Goal: Transaction & Acquisition: Purchase product/service

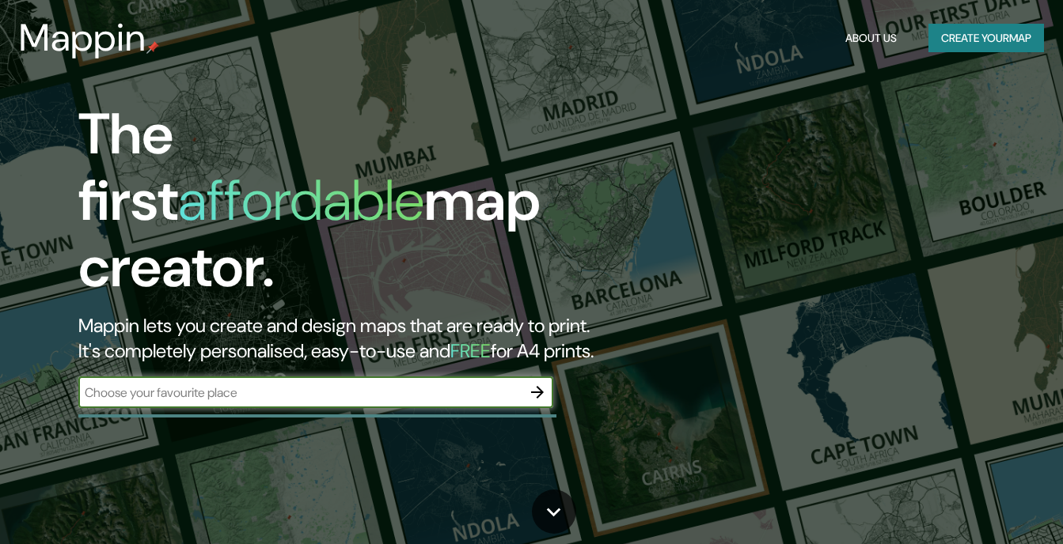
click at [453, 377] on div "​" at bounding box center [315, 393] width 475 height 32
type input "[GEOGRAPHIC_DATA]"
click at [538, 383] on icon "button" at bounding box center [537, 392] width 19 height 19
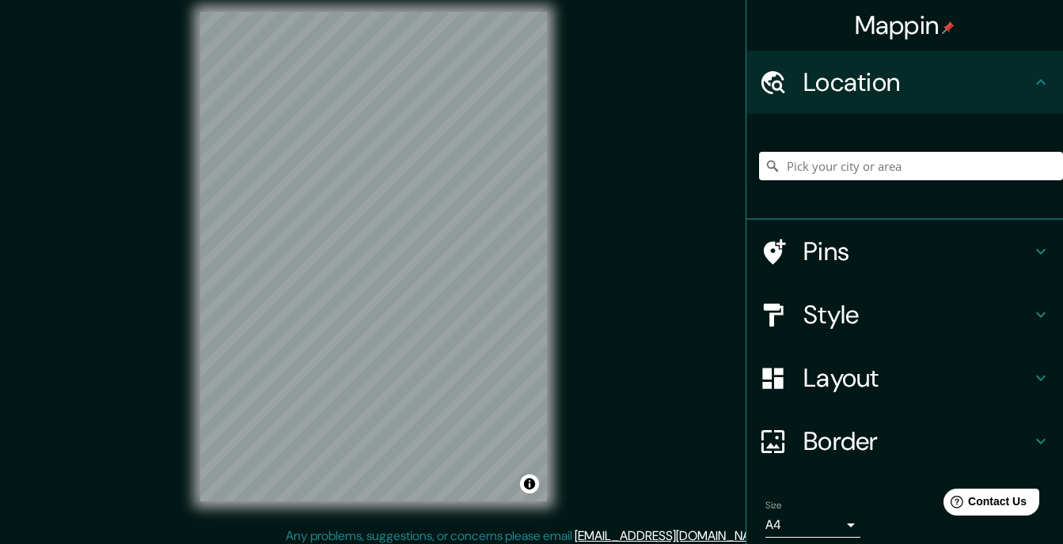
scroll to position [21, 0]
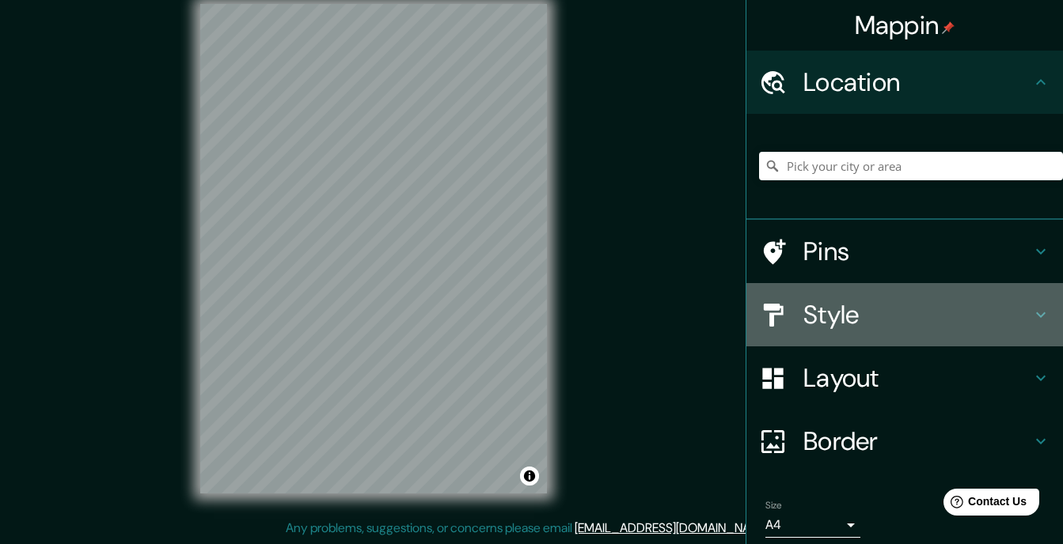
click at [984, 320] on h4 "Style" at bounding box center [917, 315] width 228 height 32
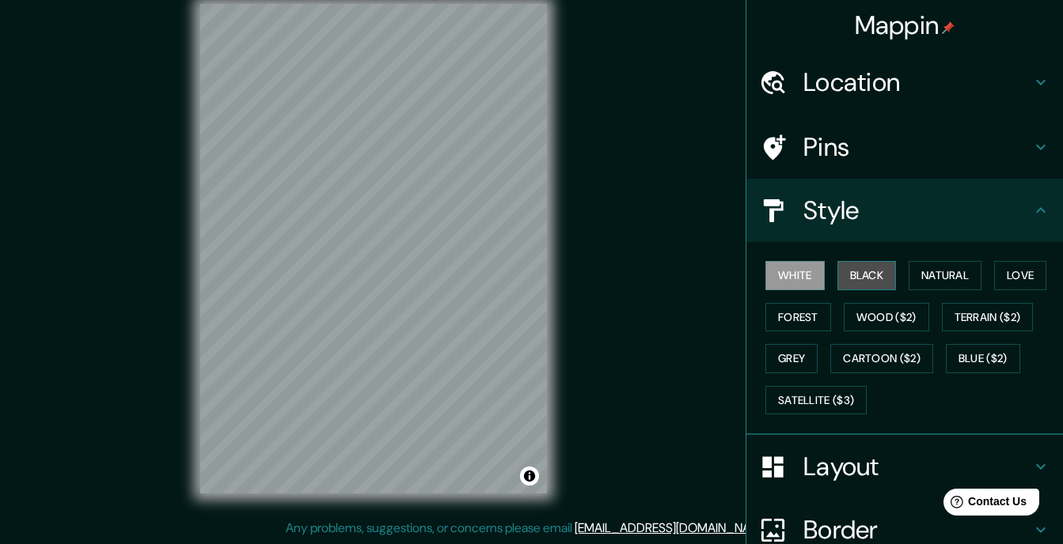
click at [855, 279] on button "Black" at bounding box center [866, 275] width 59 height 29
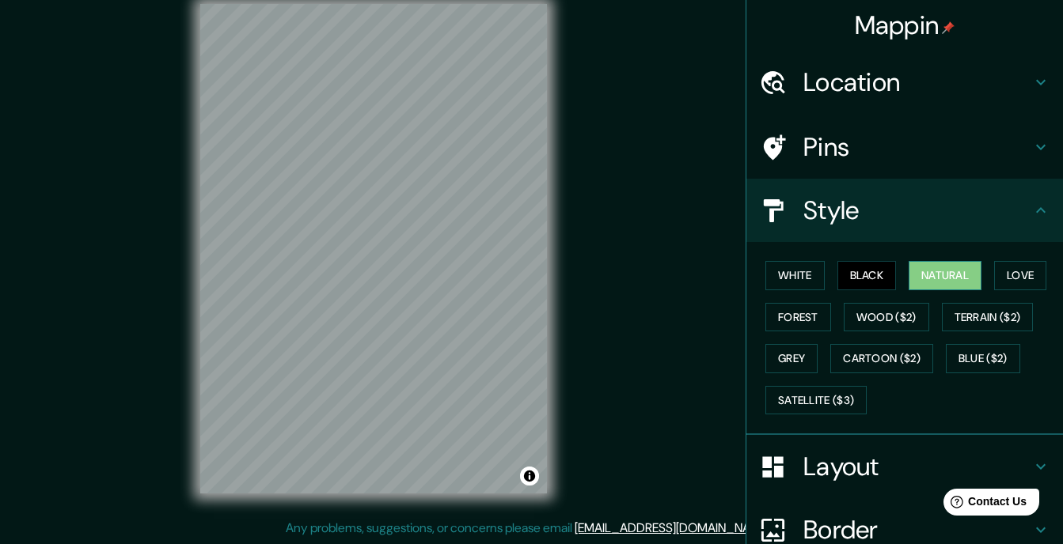
click at [937, 280] on button "Natural" at bounding box center [944, 275] width 73 height 29
click at [1001, 276] on button "Love" at bounding box center [1020, 275] width 52 height 29
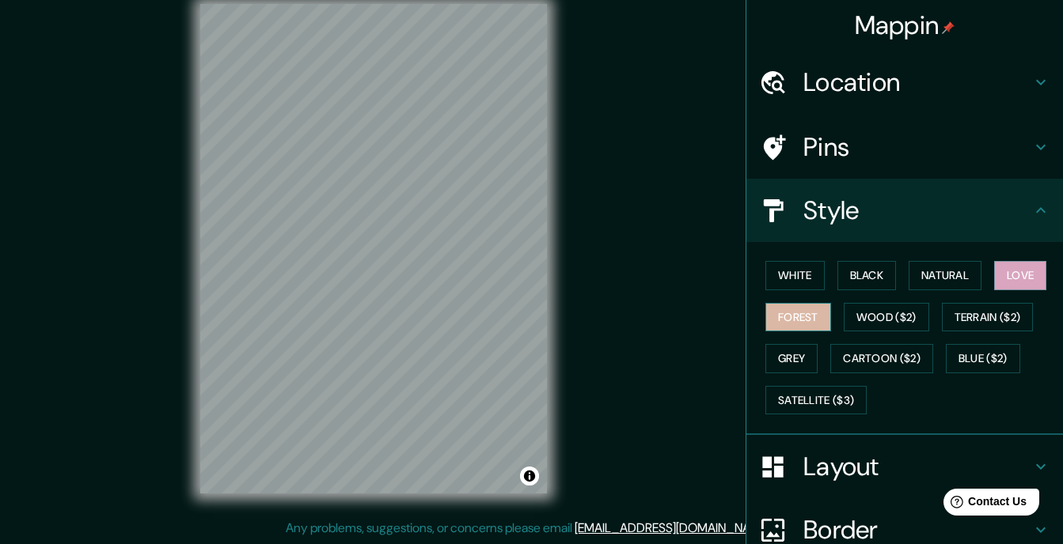
click at [797, 317] on button "Forest" at bounding box center [798, 317] width 66 height 29
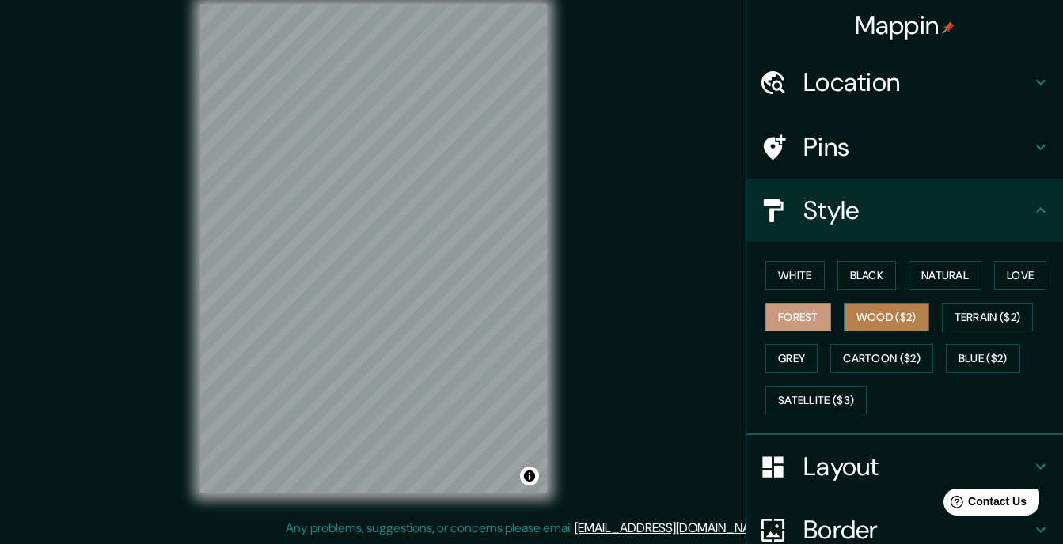
click at [870, 319] on button "Wood ($2)" at bounding box center [886, 317] width 85 height 29
click at [802, 320] on button "Forest" at bounding box center [798, 317] width 66 height 29
click at [784, 355] on button "Grey" at bounding box center [791, 358] width 52 height 29
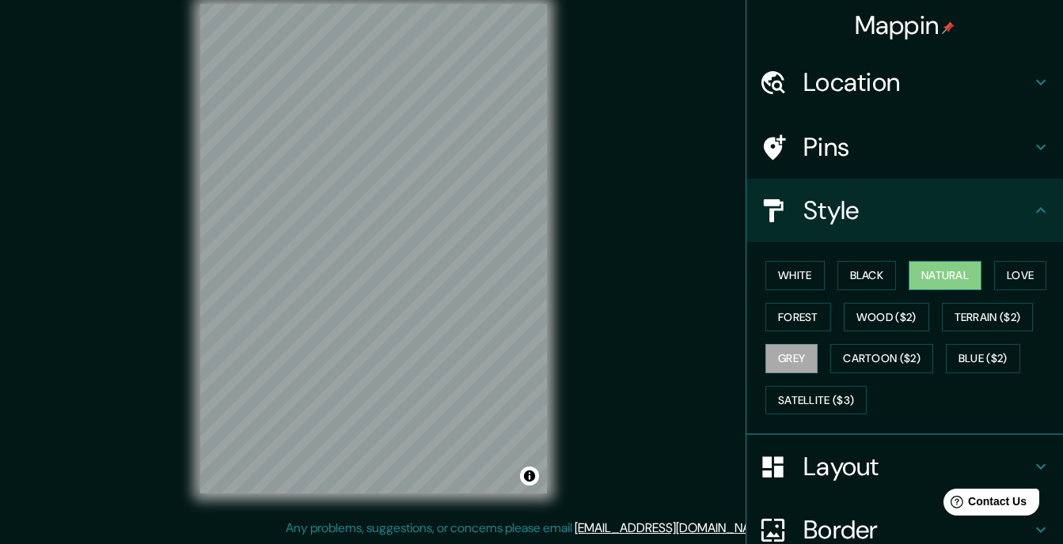
click at [919, 271] on button "Natural" at bounding box center [944, 275] width 73 height 29
click at [860, 274] on button "Black" at bounding box center [866, 275] width 59 height 29
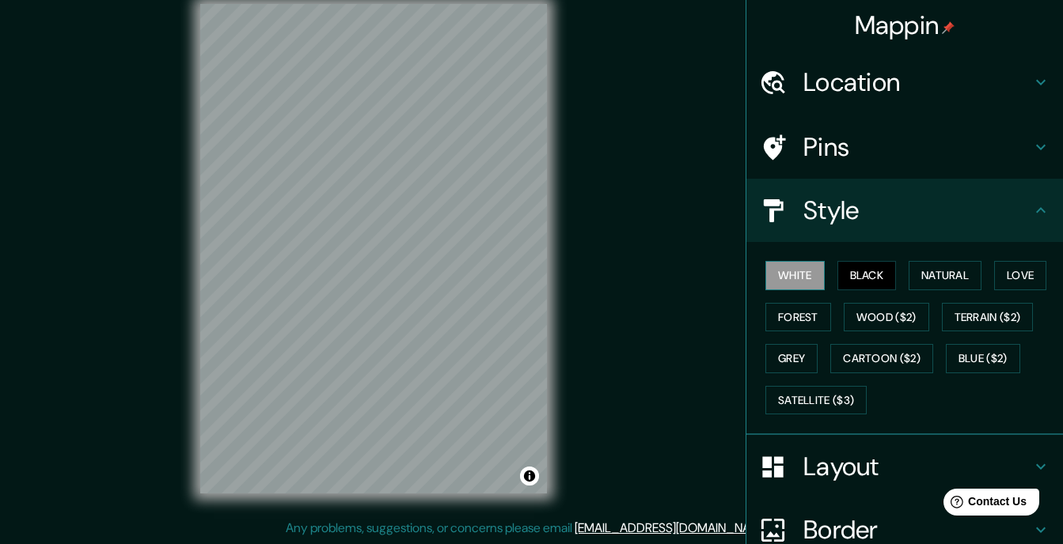
click at [805, 276] on button "White" at bounding box center [794, 275] width 59 height 29
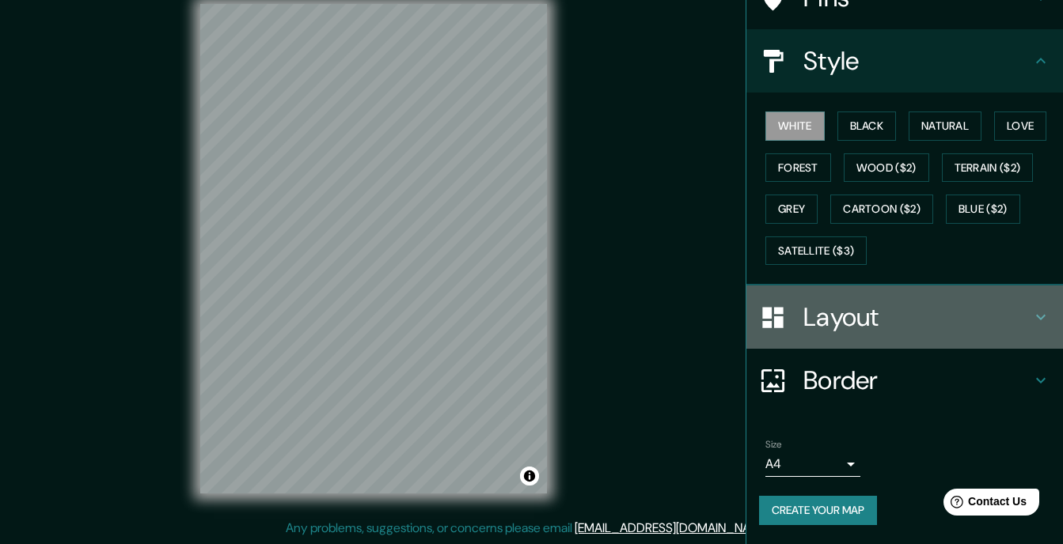
click at [1031, 311] on icon at bounding box center [1040, 317] width 19 height 19
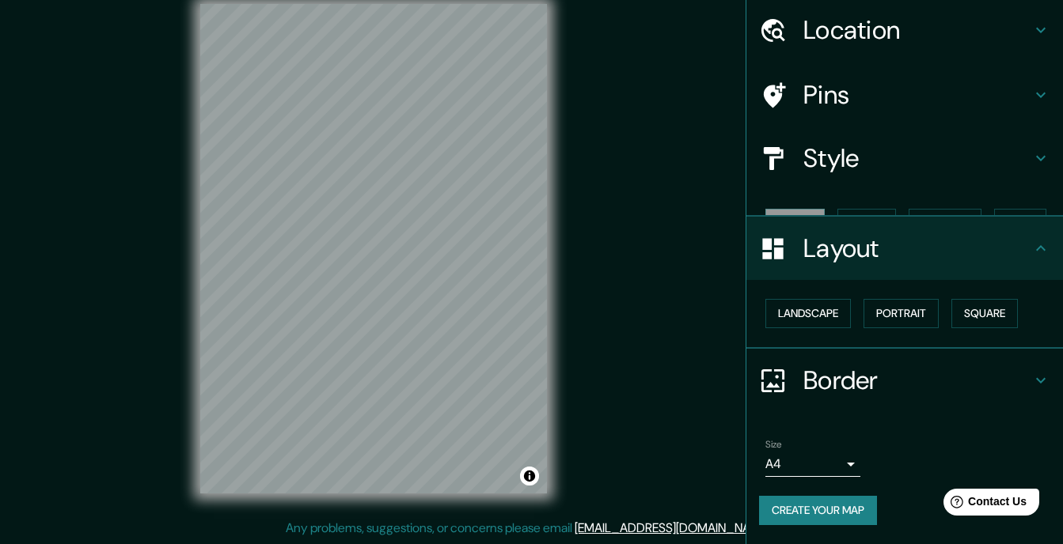
scroll to position [25, 0]
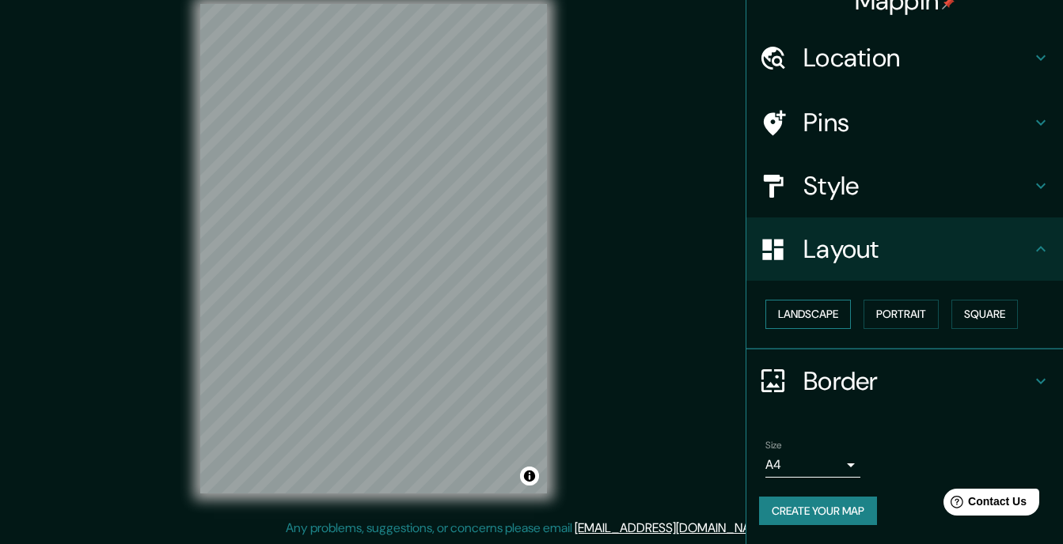
click at [821, 317] on button "Landscape" at bounding box center [807, 314] width 85 height 29
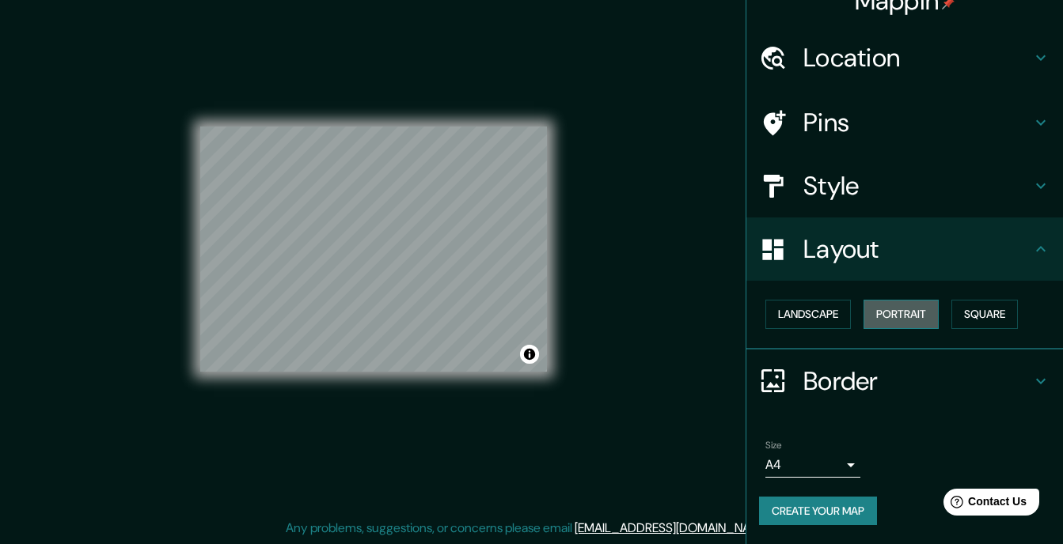
click at [895, 317] on button "Portrait" at bounding box center [900, 314] width 75 height 29
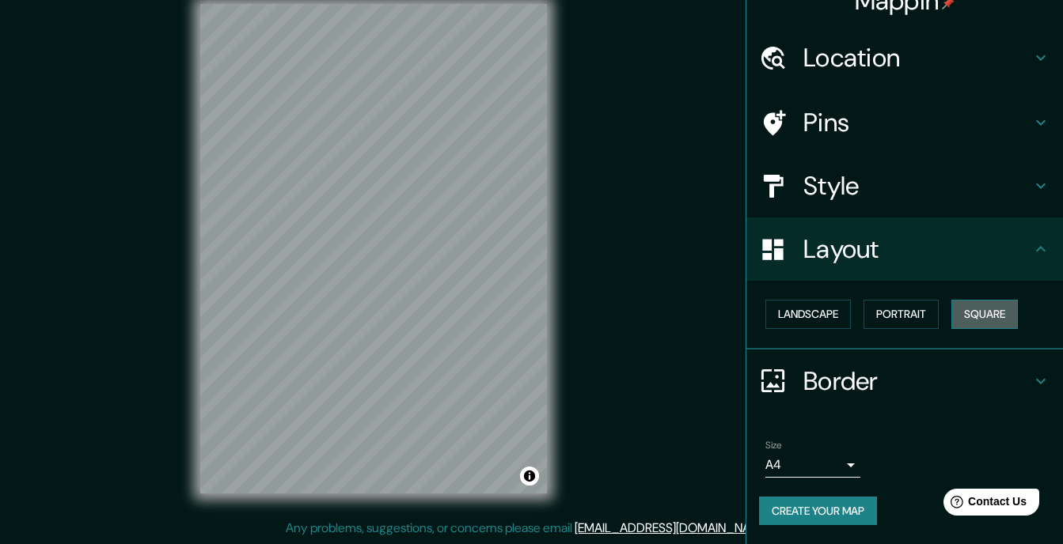
click at [958, 317] on button "Square" at bounding box center [984, 314] width 66 height 29
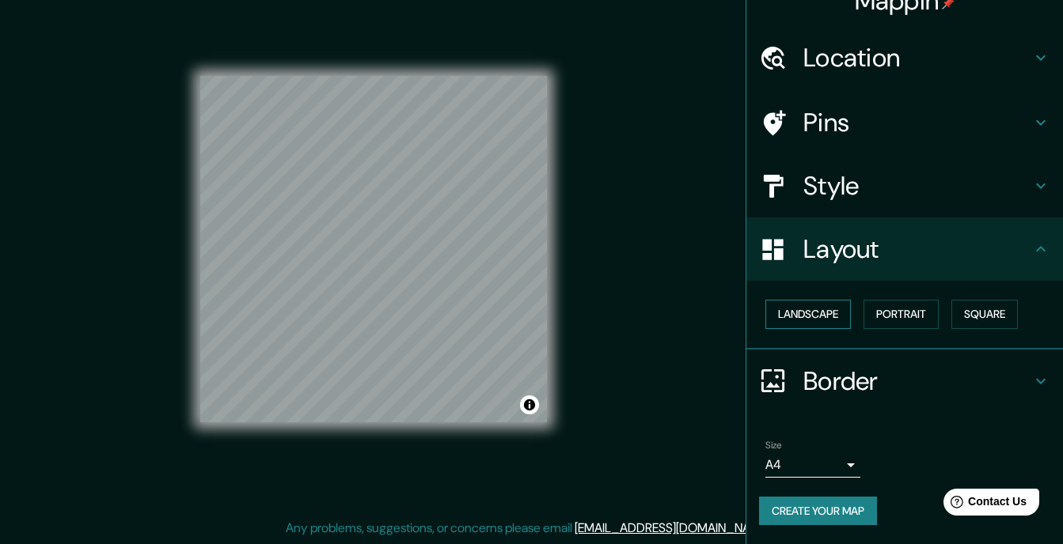
click at [817, 315] on button "Landscape" at bounding box center [807, 314] width 85 height 29
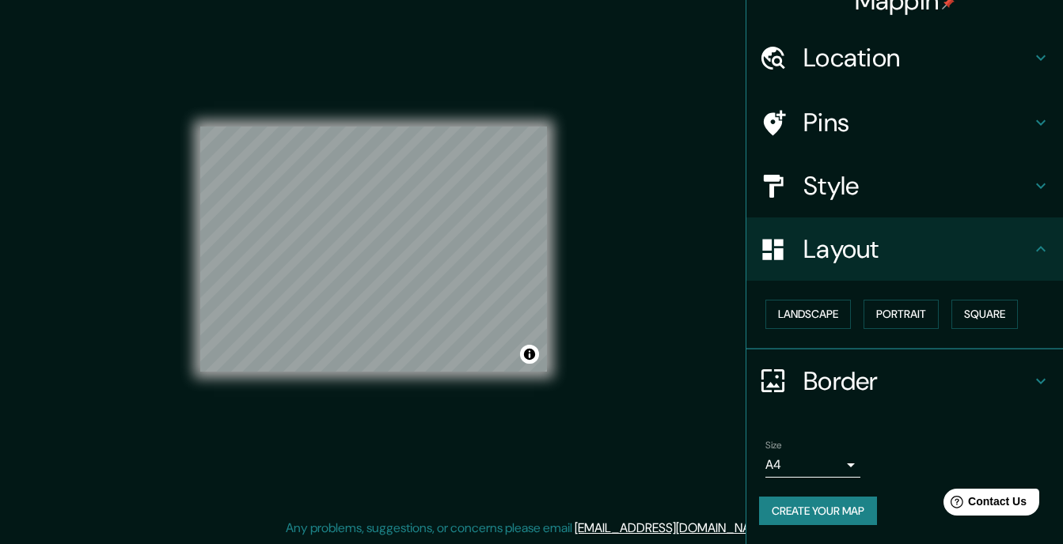
click at [1031, 251] on icon at bounding box center [1040, 249] width 19 height 19
click at [1031, 376] on icon at bounding box center [1040, 381] width 19 height 19
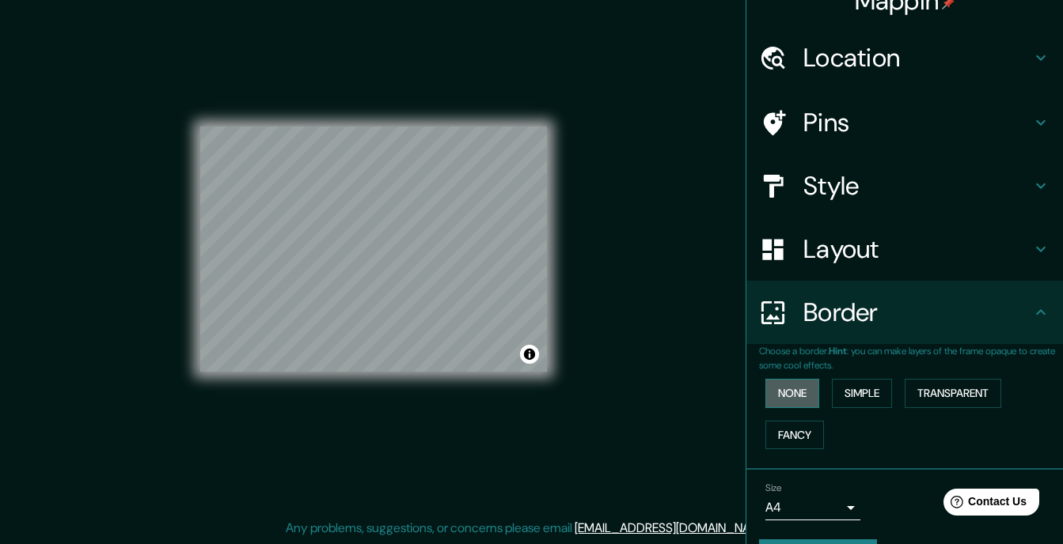
click at [806, 395] on button "None" at bounding box center [792, 393] width 54 height 29
click at [866, 396] on button "Simple" at bounding box center [862, 393] width 60 height 29
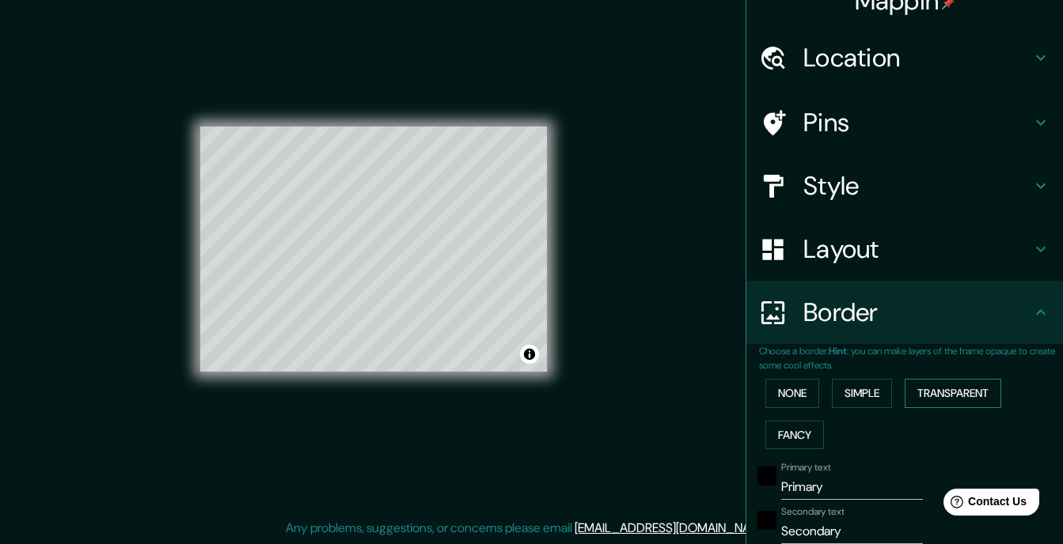
click at [929, 391] on button "Transparent" at bounding box center [952, 393] width 97 height 29
click at [796, 431] on button "Fancy" at bounding box center [794, 435] width 59 height 29
click at [798, 389] on button "None" at bounding box center [792, 393] width 54 height 29
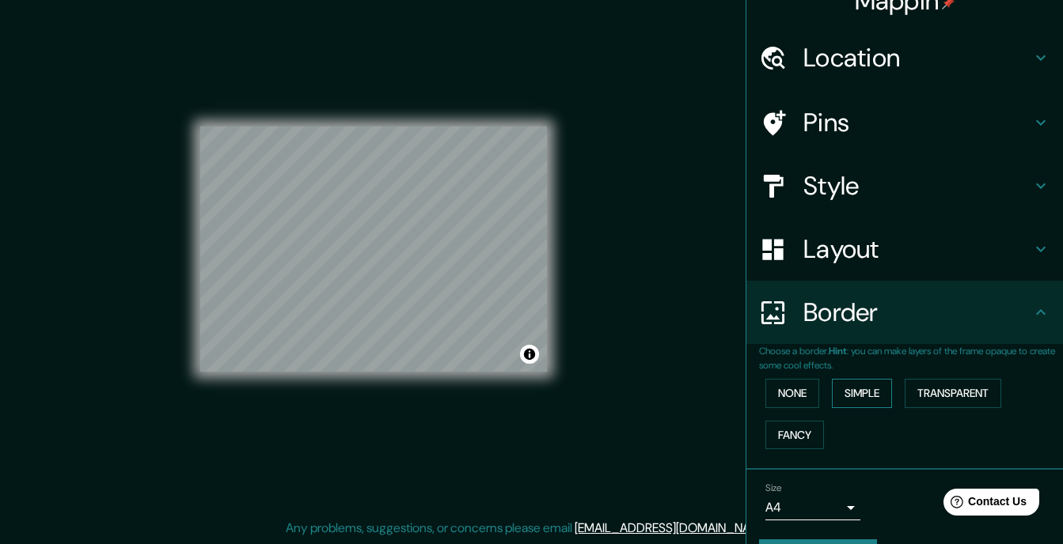
scroll to position [68, 0]
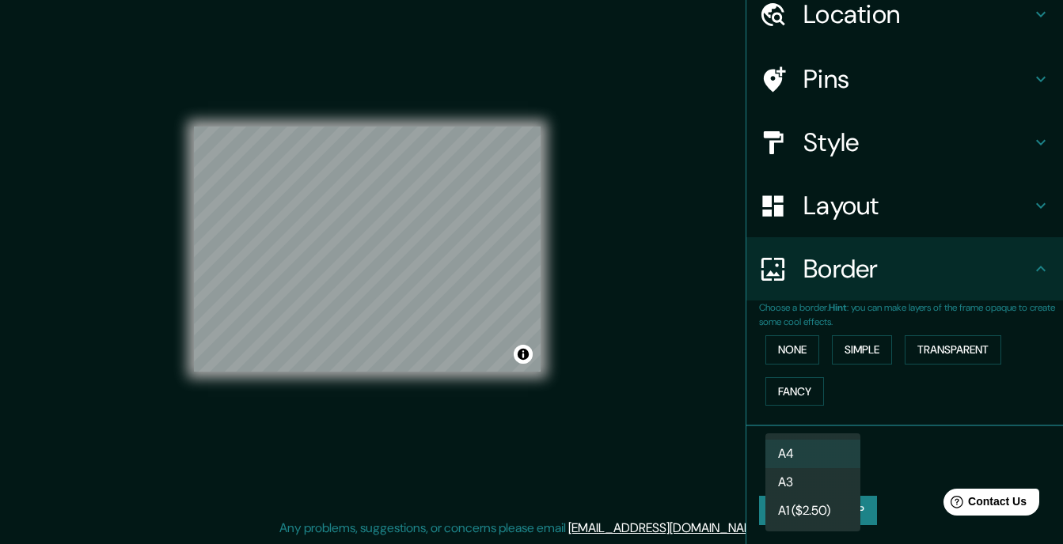
click at [837, 462] on body "Mappin Location Pins Style Layout Border Choose a border. Hint : you can make l…" at bounding box center [531, 251] width 1063 height 544
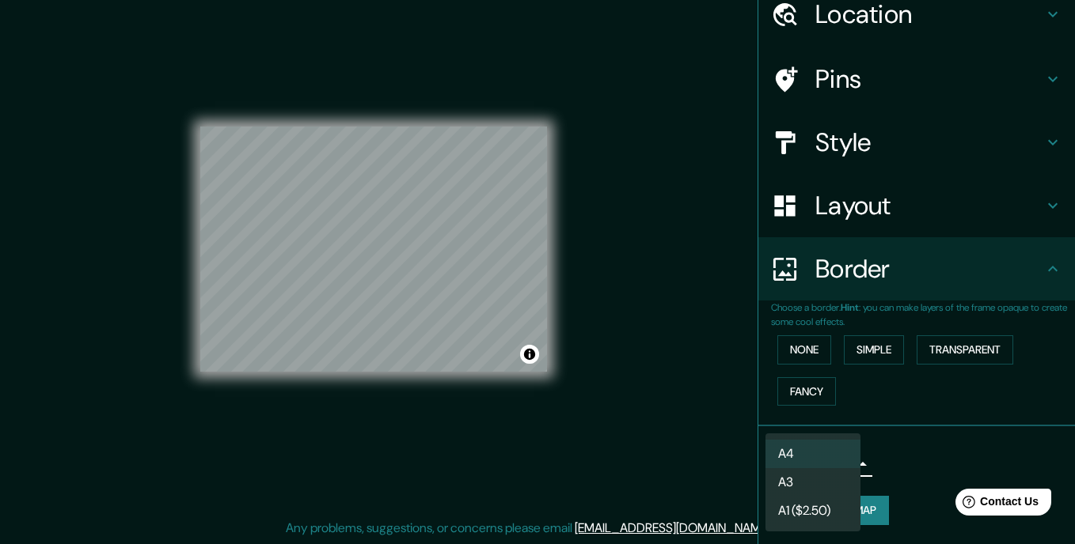
click at [891, 456] on div at bounding box center [537, 272] width 1075 height 544
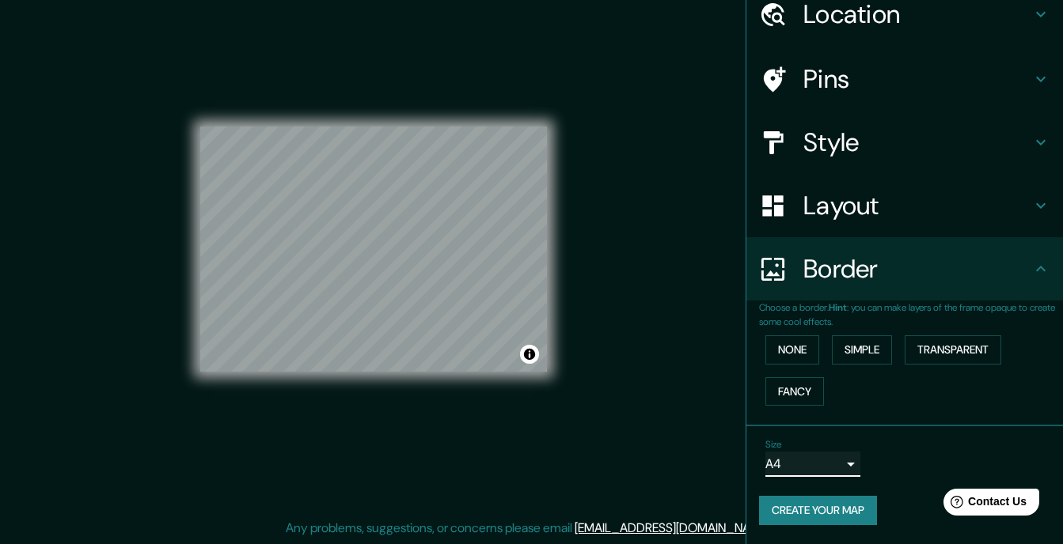
scroll to position [0, 0]
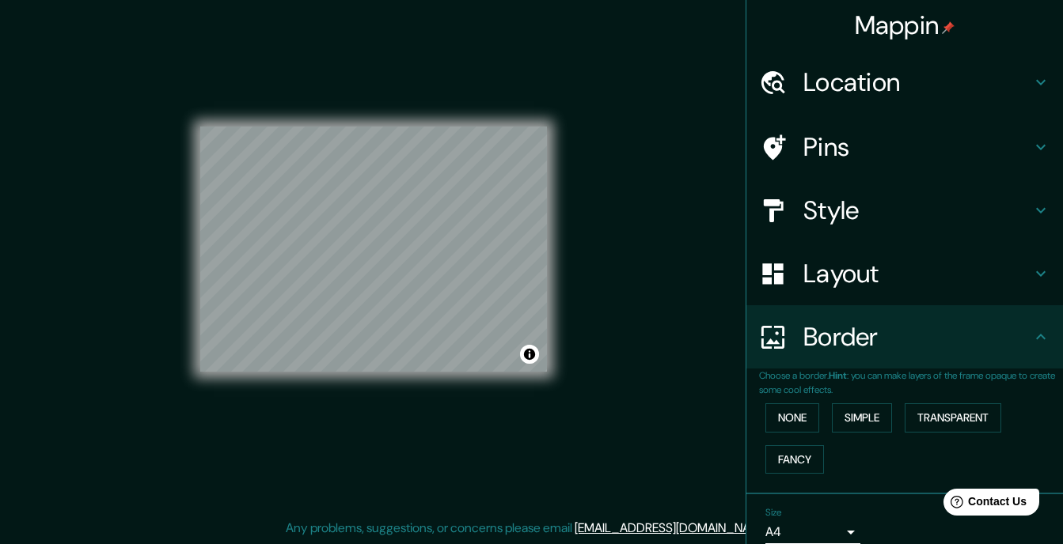
click at [1031, 149] on icon at bounding box center [1040, 147] width 19 height 19
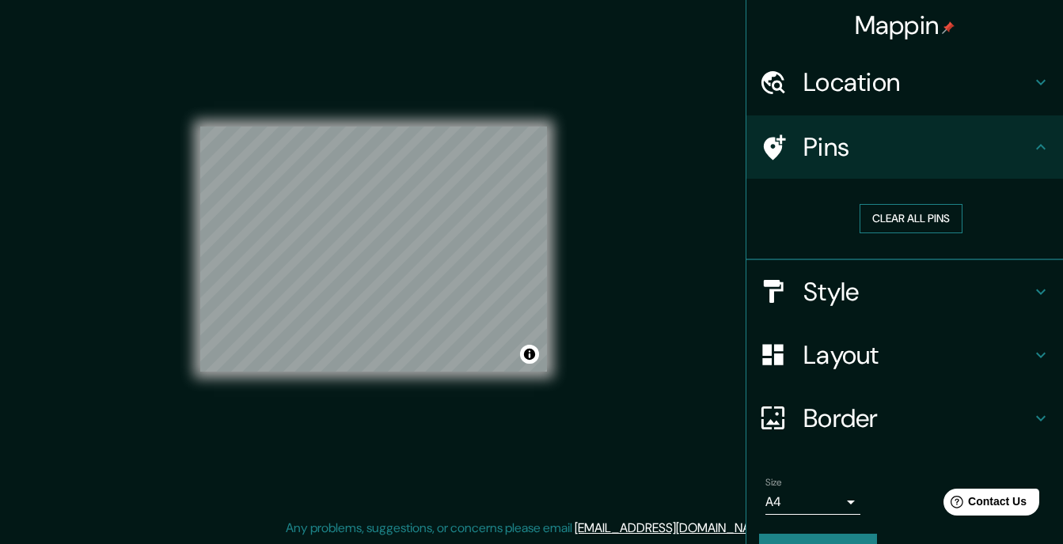
click at [919, 222] on button "Clear all pins" at bounding box center [910, 218] width 103 height 29
click at [358, 127] on div at bounding box center [373, 127] width 347 height 0
click at [923, 218] on button "Clear all pins" at bounding box center [910, 218] width 103 height 29
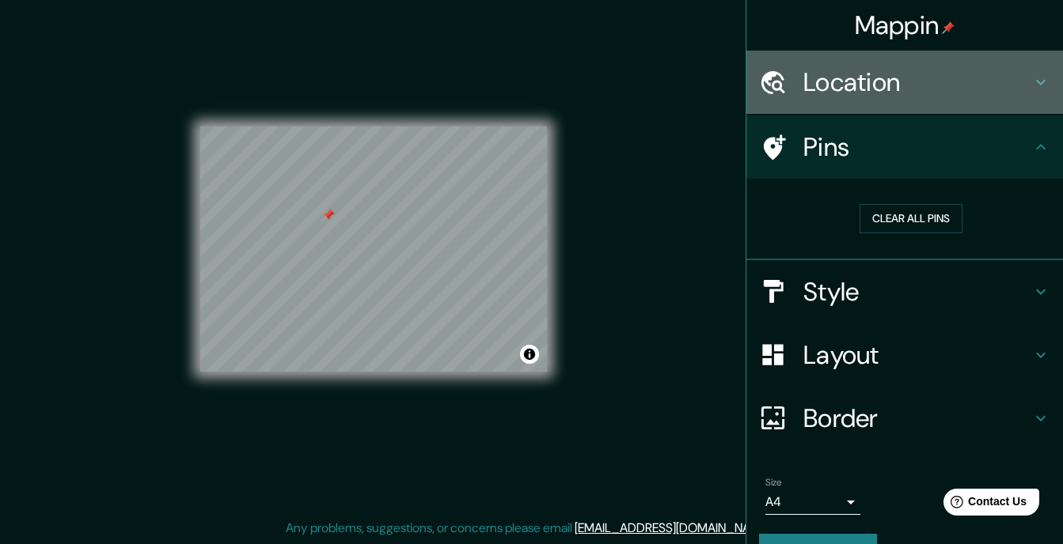
click at [1015, 82] on h4 "Location" at bounding box center [917, 82] width 228 height 32
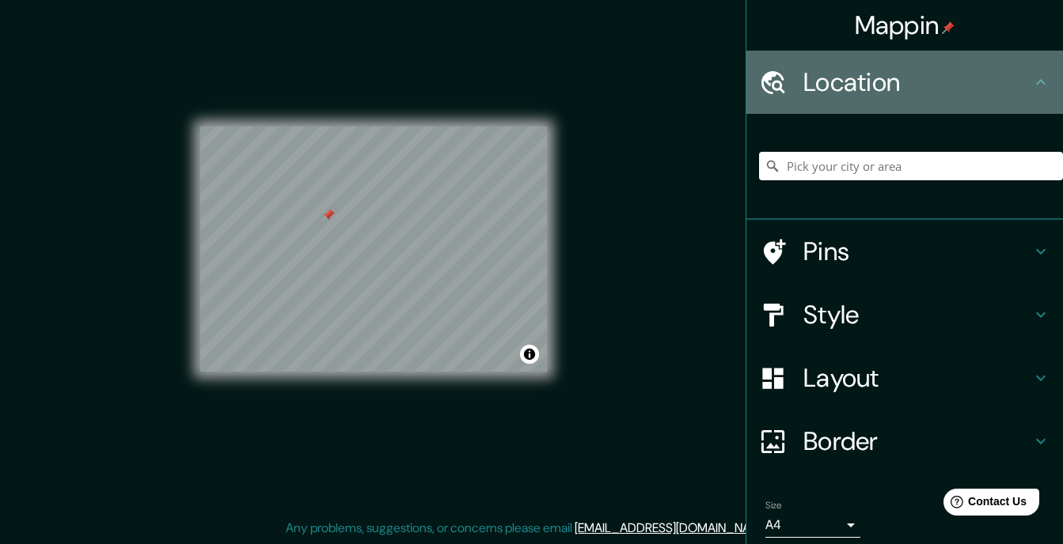
click at [1015, 82] on h4 "Location" at bounding box center [917, 82] width 228 height 32
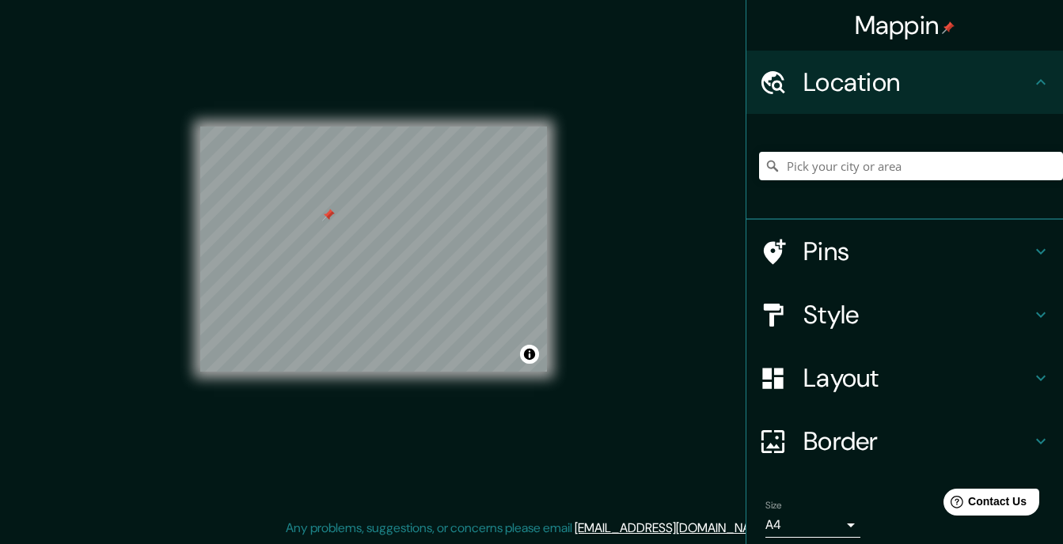
click at [1031, 309] on icon at bounding box center [1040, 314] width 19 height 19
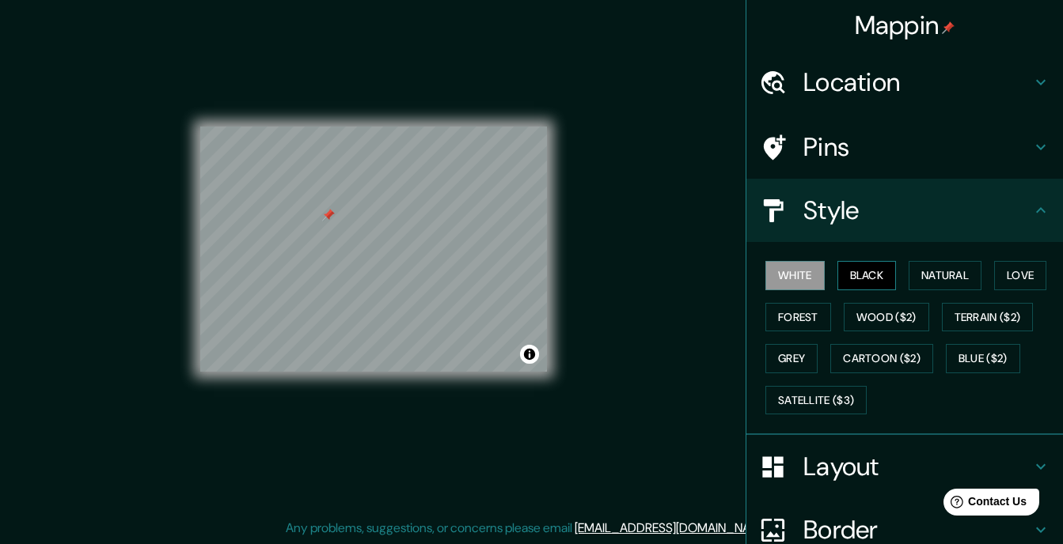
click at [862, 278] on button "Black" at bounding box center [866, 275] width 59 height 29
click at [929, 278] on button "Natural" at bounding box center [944, 275] width 73 height 29
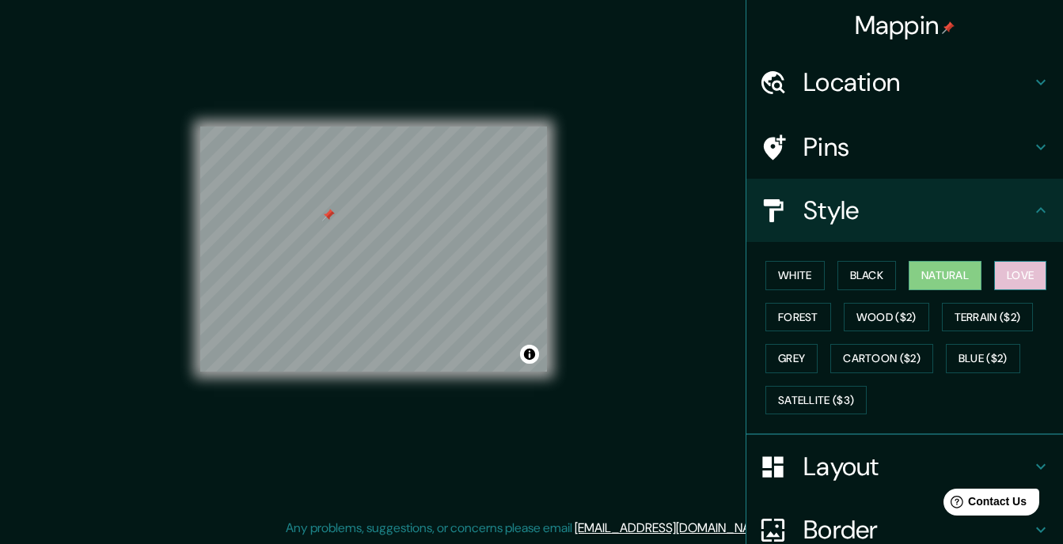
click at [1022, 270] on button "Love" at bounding box center [1020, 275] width 52 height 29
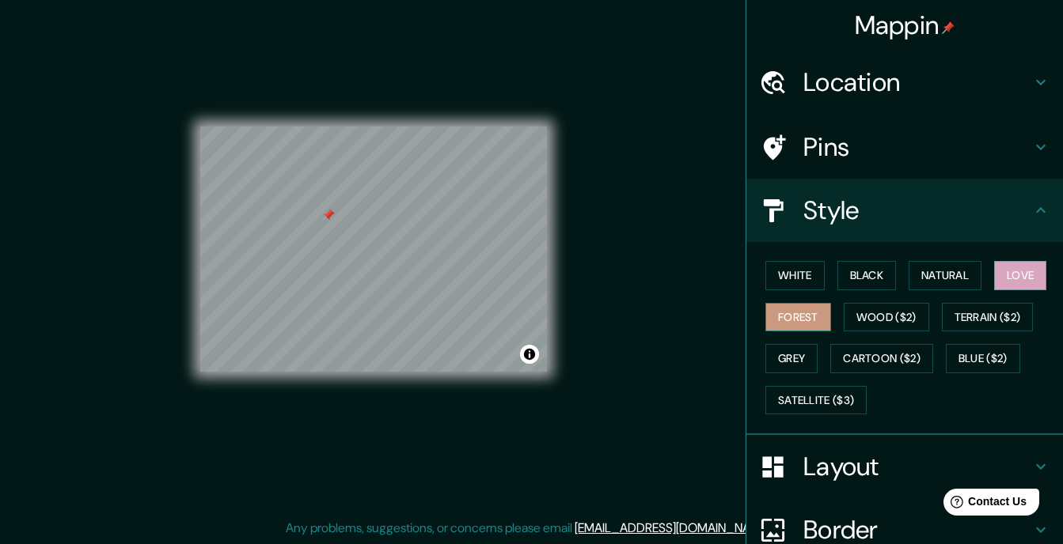
click at [797, 316] on button "Forest" at bounding box center [798, 317] width 66 height 29
click at [775, 354] on button "Grey" at bounding box center [791, 358] width 52 height 29
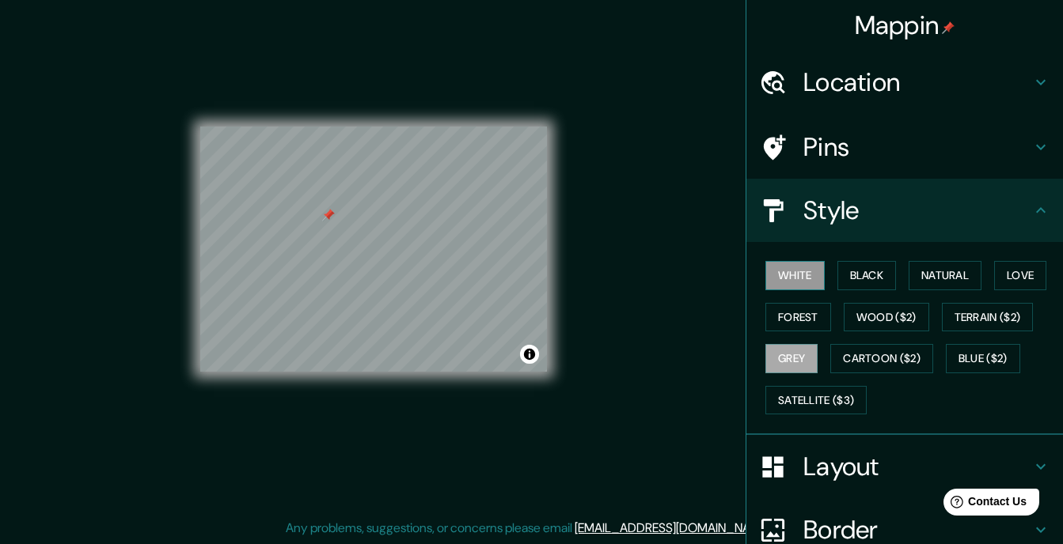
click at [786, 276] on button "White" at bounding box center [794, 275] width 59 height 29
click at [1003, 272] on button "Love" at bounding box center [1020, 275] width 52 height 29
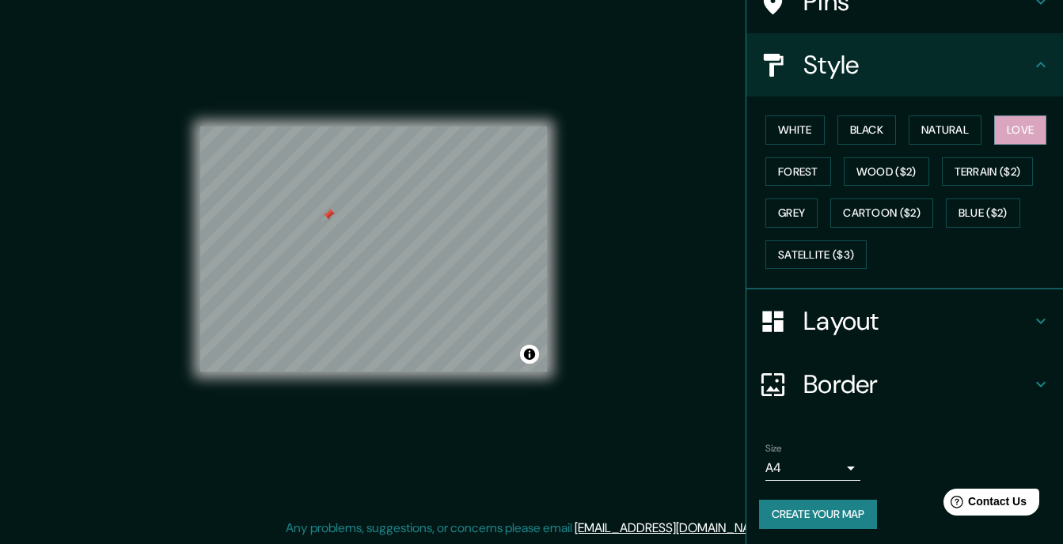
scroll to position [150, 0]
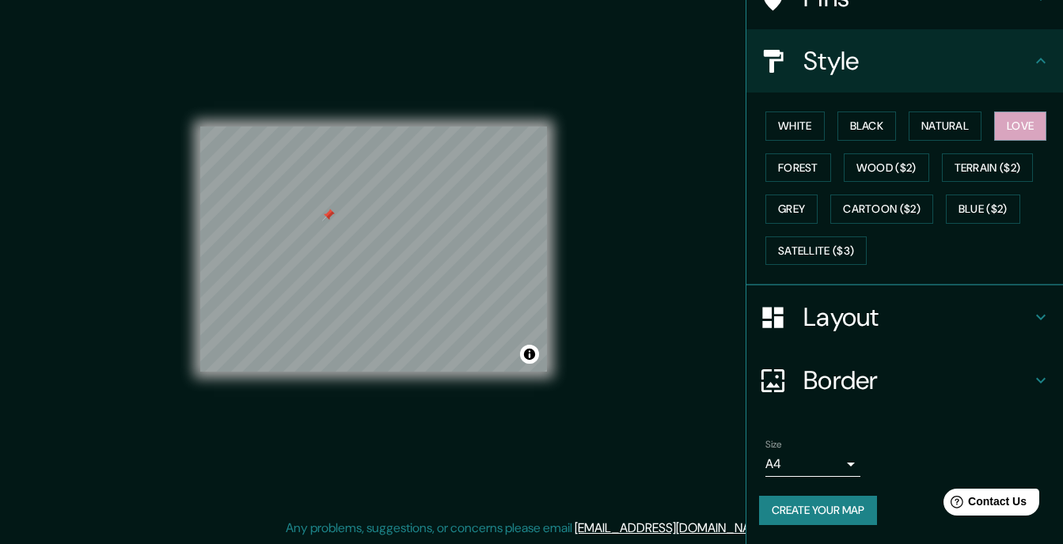
click at [817, 468] on body "Mappin Location Pins Style White Black Natural Love Forest Wood ($2) Terrain ($…" at bounding box center [531, 251] width 1063 height 544
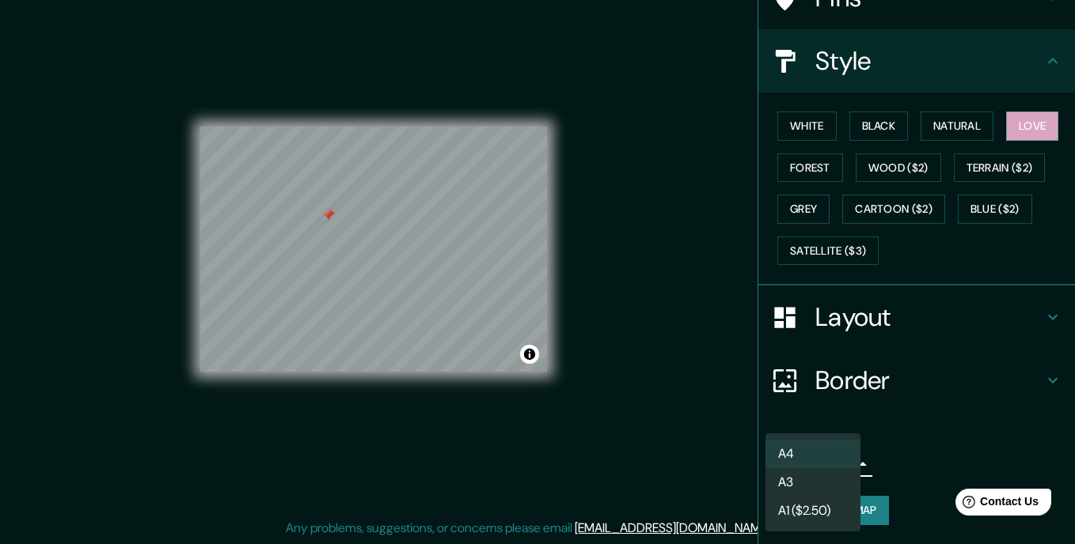
click at [836, 476] on li "A3" at bounding box center [812, 482] width 95 height 28
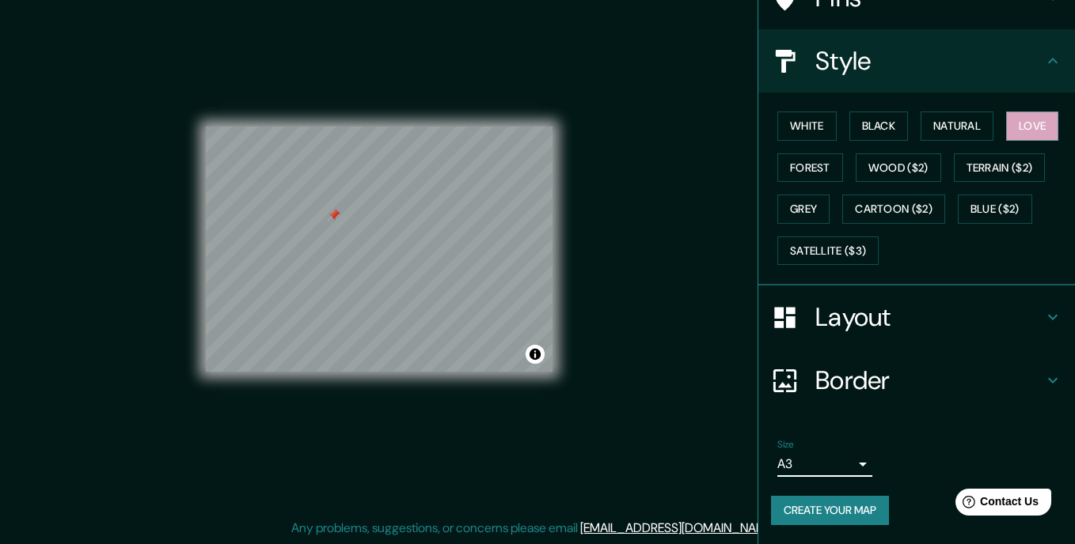
click at [835, 468] on body "Mappin Location Pins Style White Black Natural Love Forest Wood ($2) Terrain ($…" at bounding box center [537, 251] width 1075 height 544
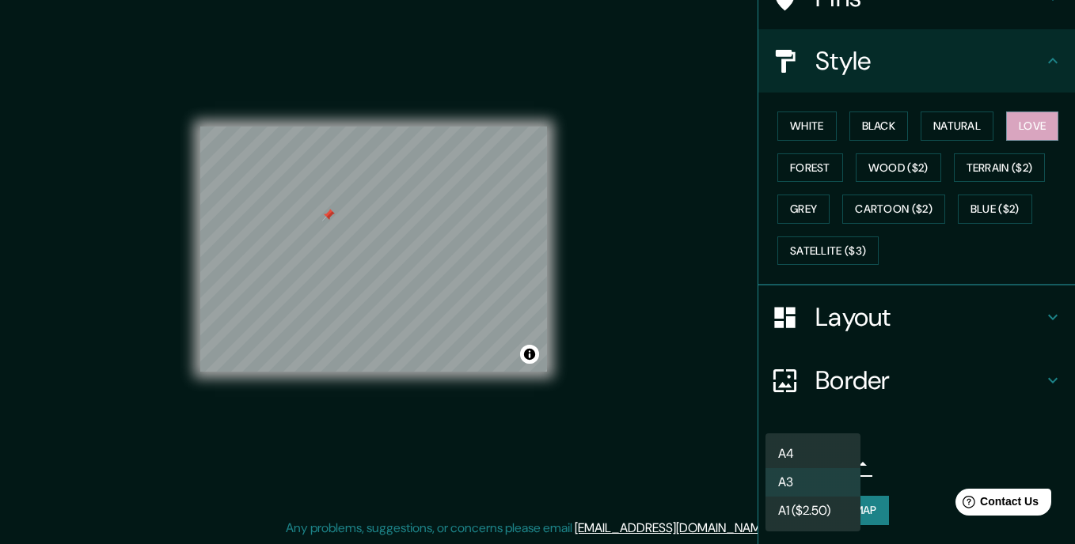
click at [826, 454] on li "A4" at bounding box center [812, 454] width 95 height 28
type input "single"
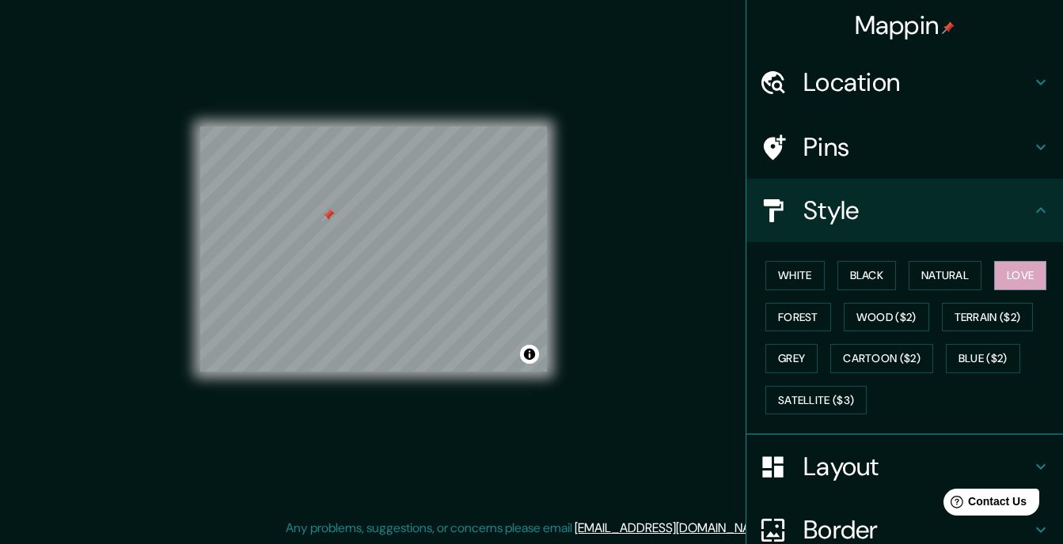
scroll to position [0, 0]
